Goal: Navigation & Orientation: Find specific page/section

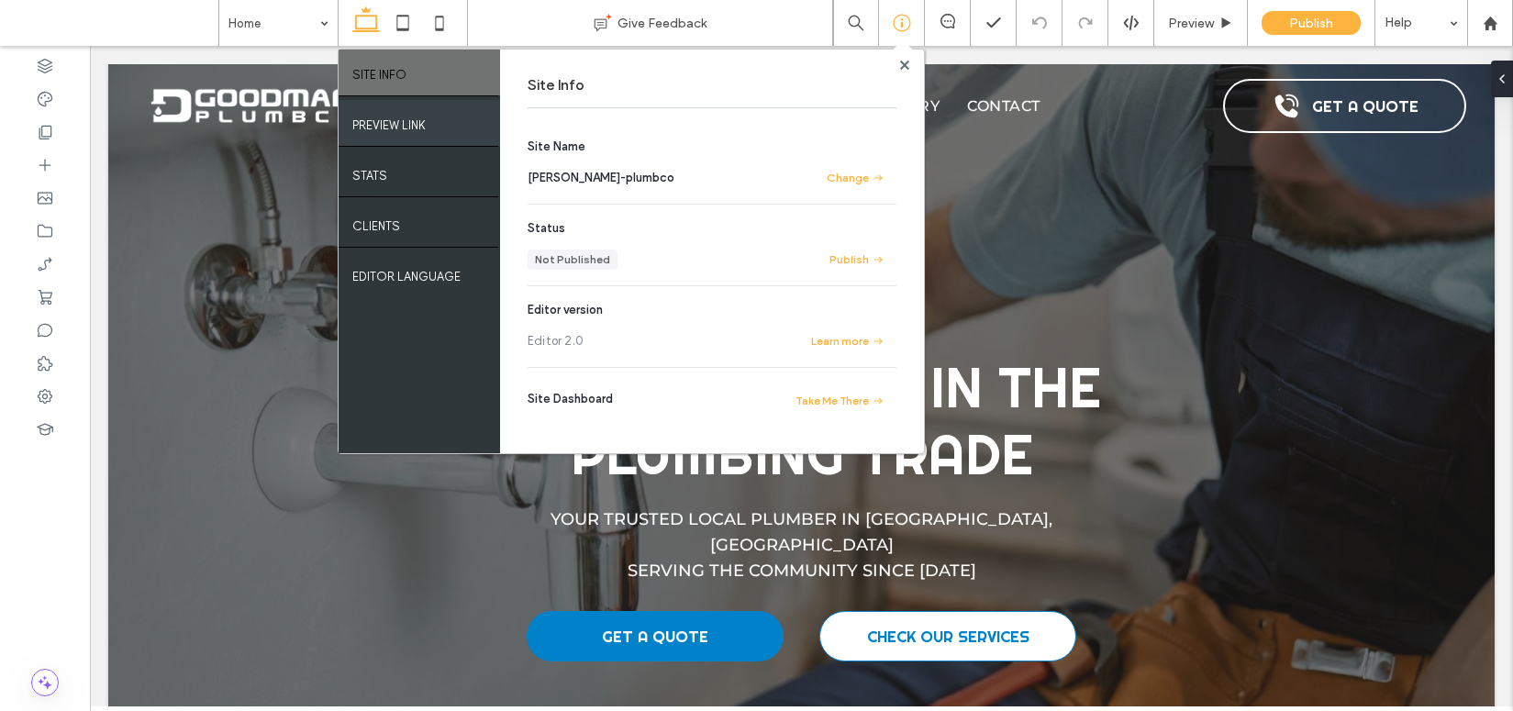
click at [427, 113] on div "PREVIEW LINK" at bounding box center [419, 123] width 161 height 46
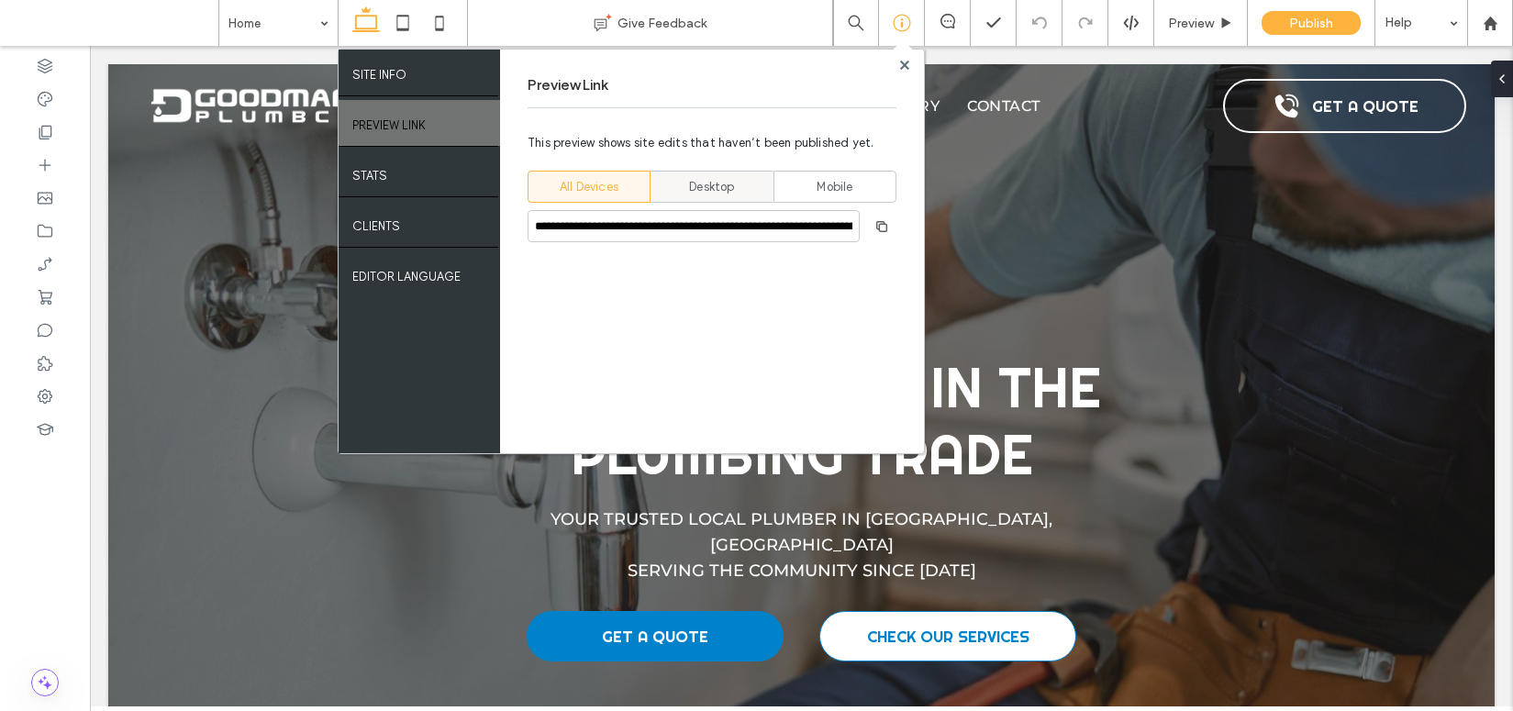
click at [696, 191] on span "Desktop" at bounding box center [711, 187] width 45 height 18
type input "**********"
click at [877, 225] on use "button" at bounding box center [881, 225] width 11 height 11
click at [906, 63] on use at bounding box center [903, 64] width 9 height 9
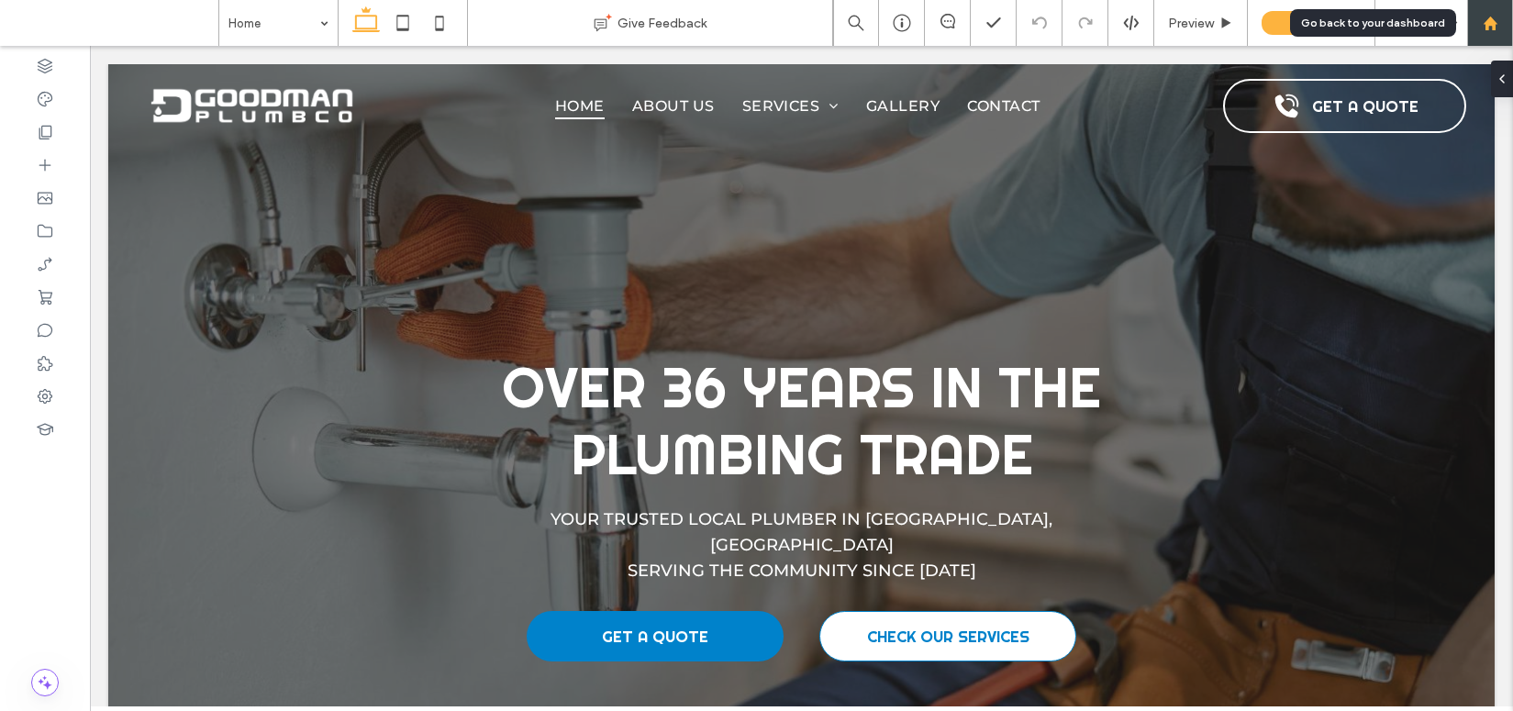
click at [1497, 21] on icon at bounding box center [1491, 24] width 16 height 16
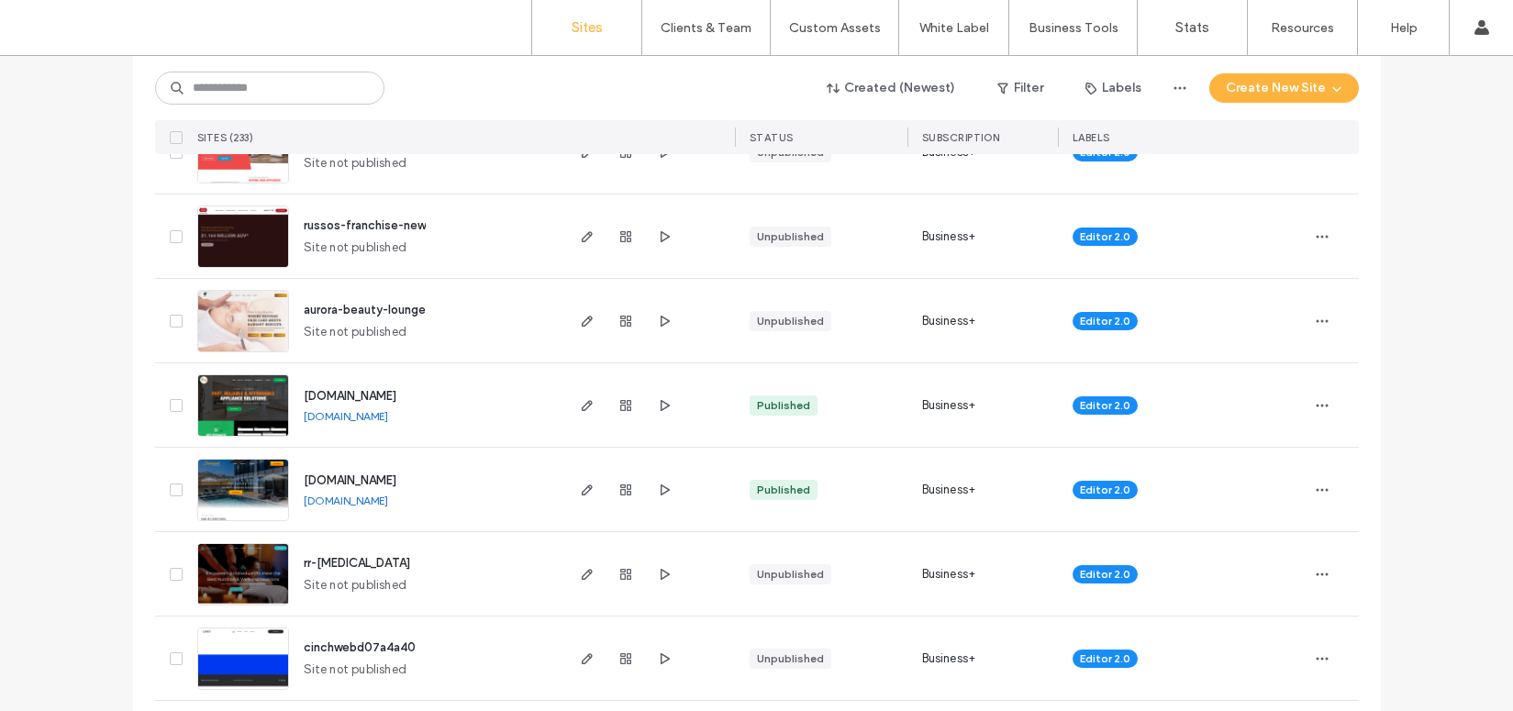
scroll to position [438, 0]
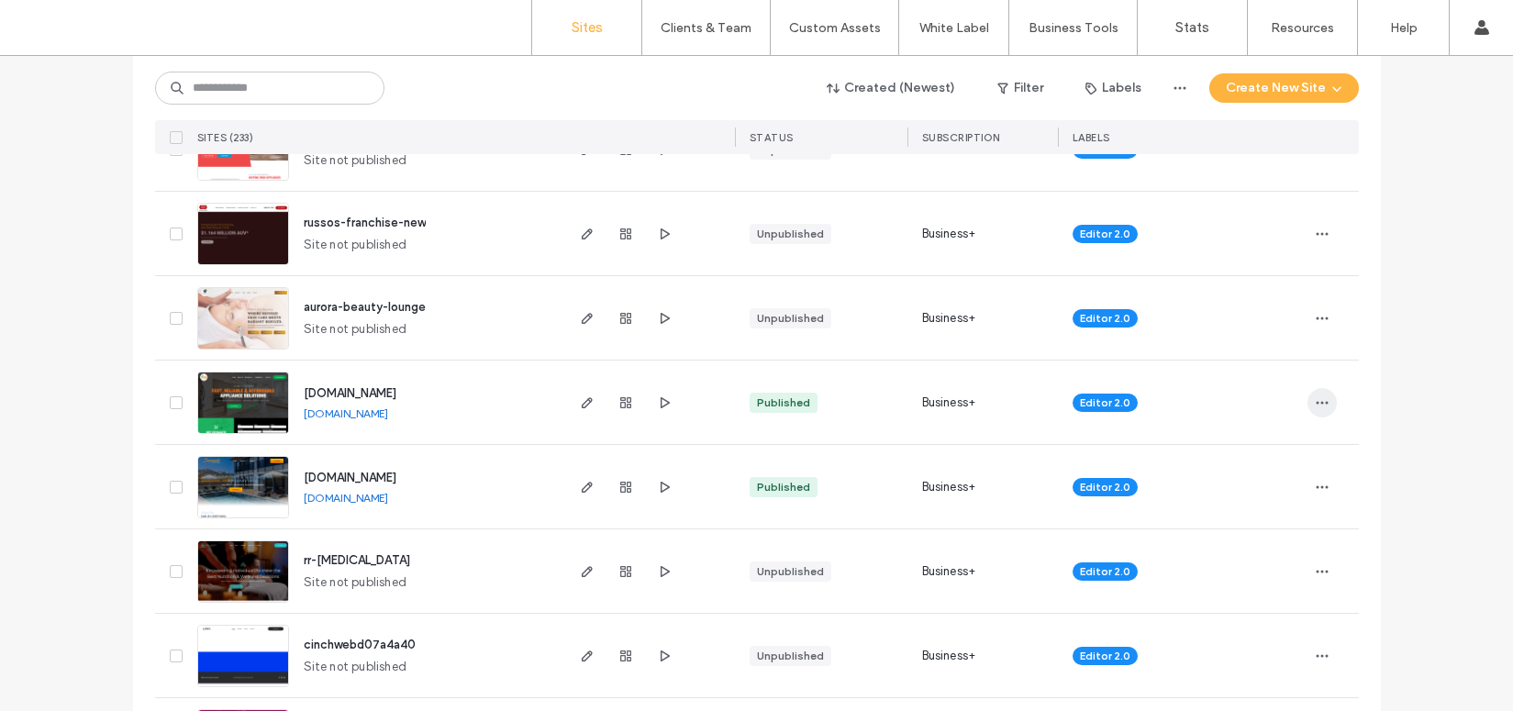
click at [1315, 402] on icon "button" at bounding box center [1322, 402] width 15 height 15
click at [1256, 586] on span "Site Dashboard" at bounding box center [1245, 590] width 88 height 18
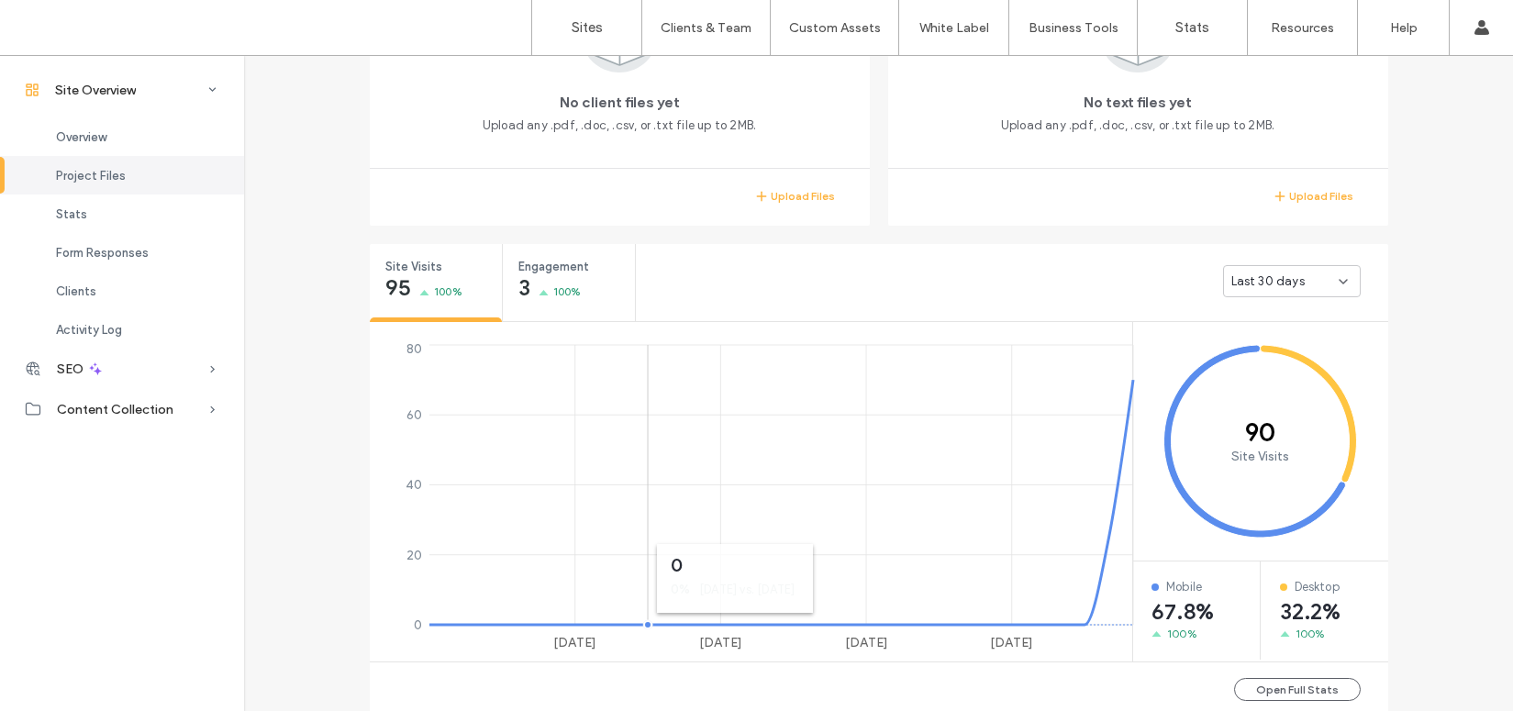
scroll to position [392, 0]
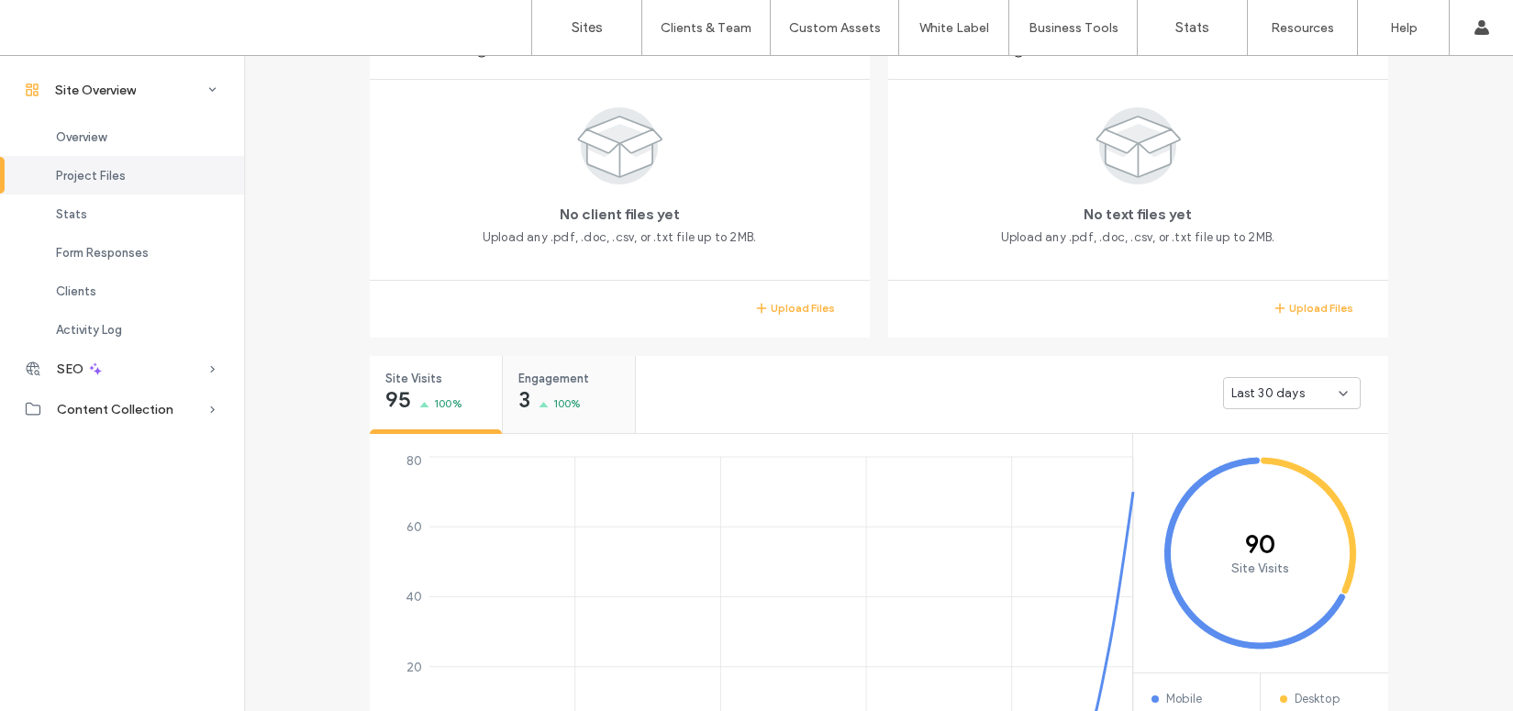
click at [582, 406] on div "Engagement 3 100%" at bounding box center [569, 390] width 132 height 69
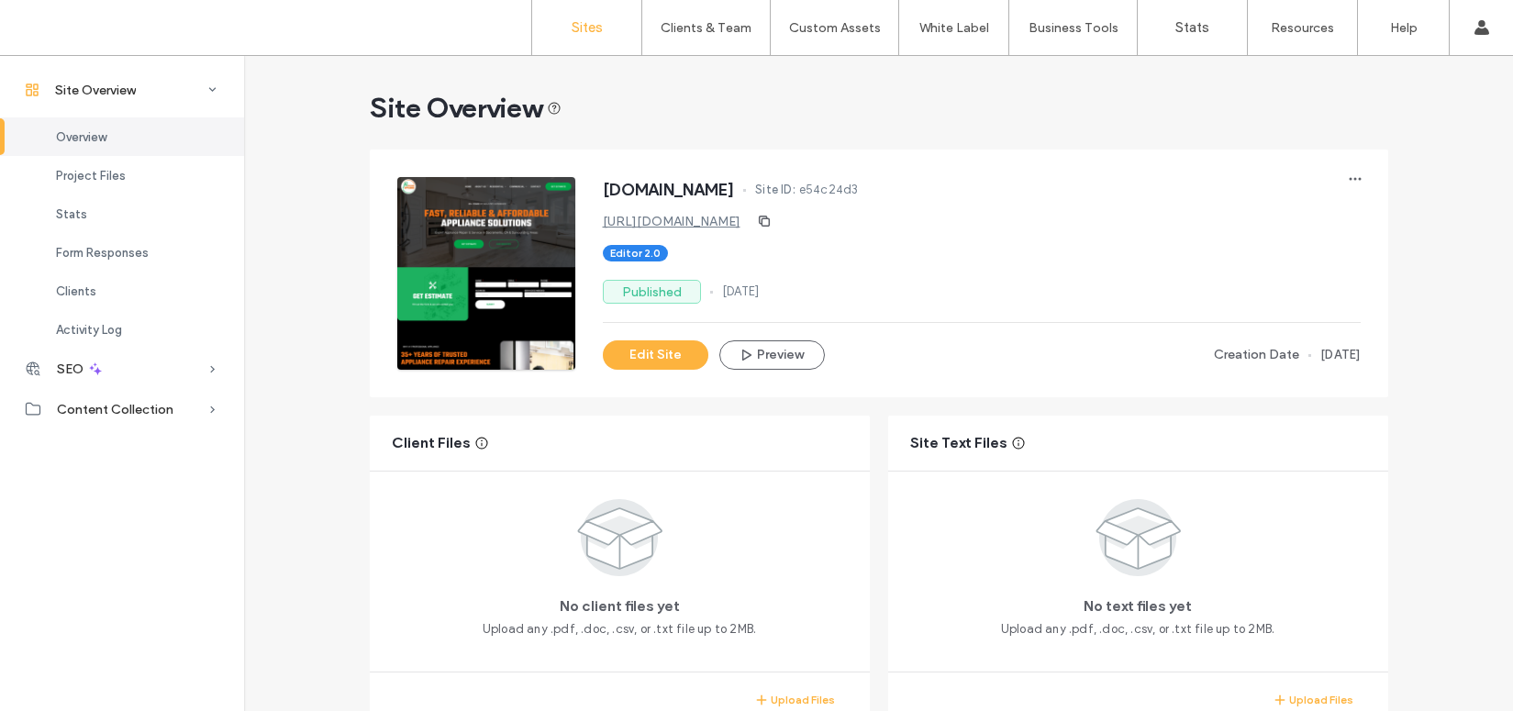
click at [573, 32] on label "Sites" at bounding box center [587, 27] width 31 height 17
